Goal: Information Seeking & Learning: Learn about a topic

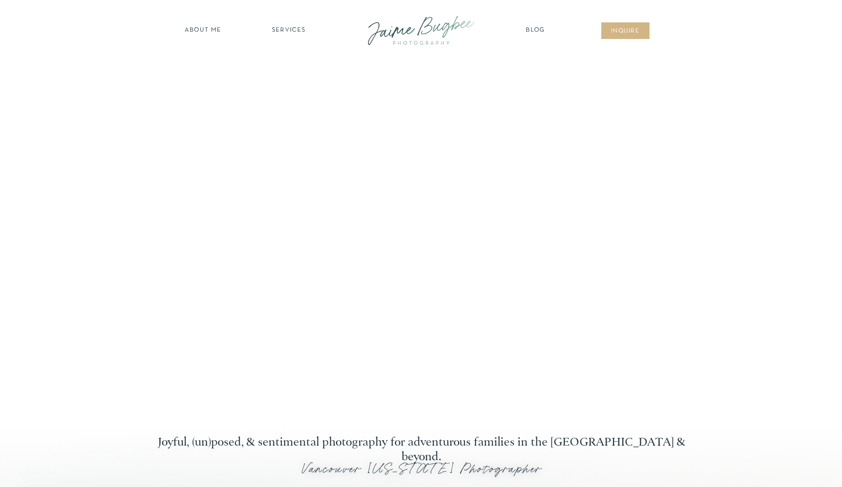
click at [198, 29] on nav "about ME" at bounding box center [203, 31] width 42 height 10
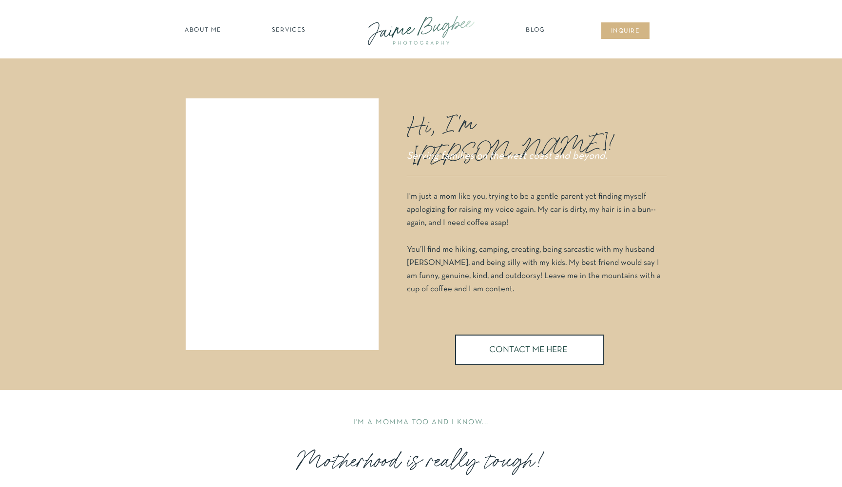
click at [420, 34] on div at bounding box center [421, 31] width 131 height 38
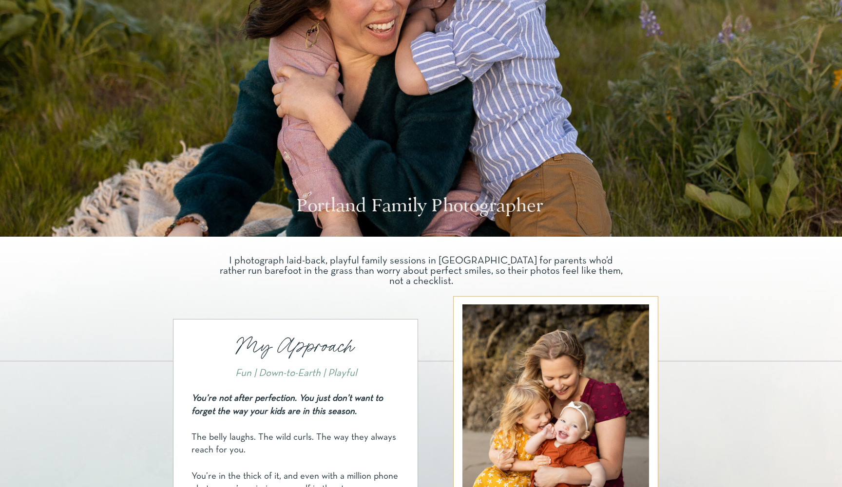
scroll to position [159, 0]
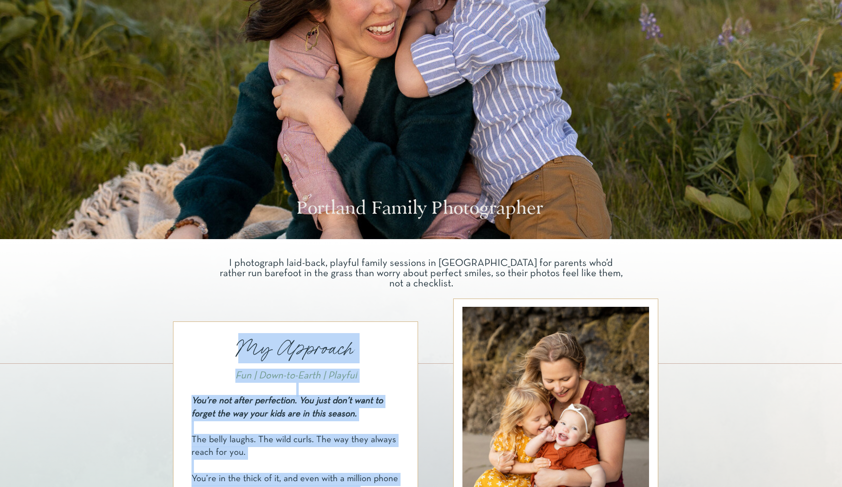
drag, startPoint x: 219, startPoint y: 259, endPoint x: 626, endPoint y: 272, distance: 407.1
click at [626, 272] on div "My Approach Fun | Down-to-Earth | Playful You’re not after perfection. You just…" at bounding box center [421, 446] width 585 height 415
click at [626, 272] on div at bounding box center [421, 446] width 842 height 415
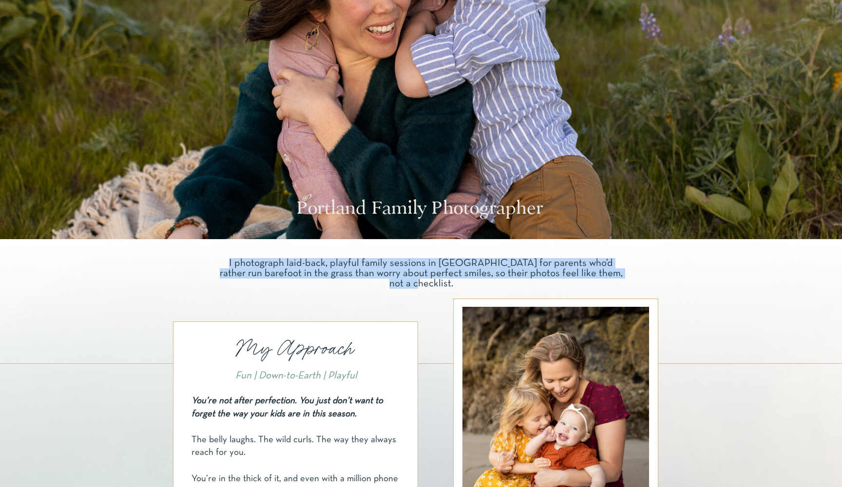
drag, startPoint x: 612, startPoint y: 273, endPoint x: 220, endPoint y: 261, distance: 392.0
click at [220, 261] on p "I photograph laid-back, playful family sessions in [GEOGRAPHIC_DATA] for parent…" at bounding box center [420, 268] width 409 height 21
copy p "I photograph laid-back, playful family sessions in [GEOGRAPHIC_DATA] for parent…"
